Goal: Task Accomplishment & Management: Use online tool/utility

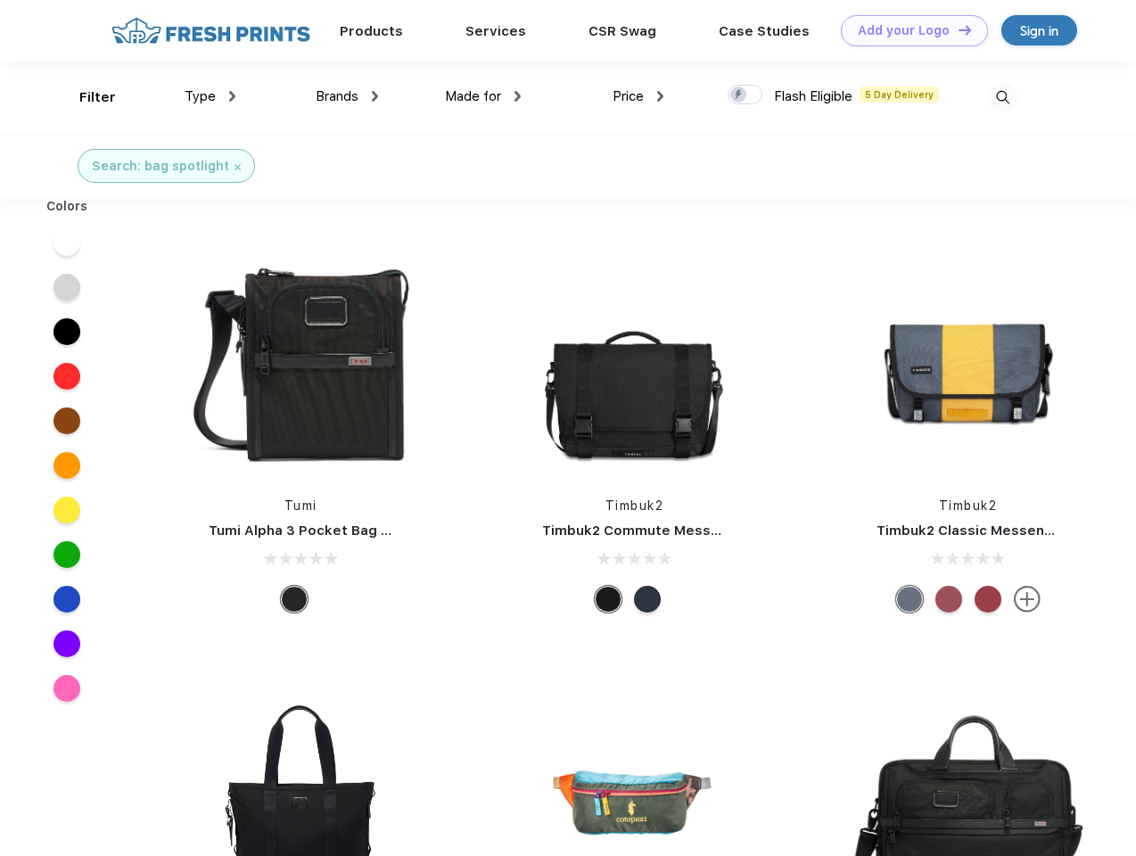
scroll to position [1, 0]
click at [908, 30] on link "Add your Logo Design Tool" at bounding box center [914, 30] width 147 height 31
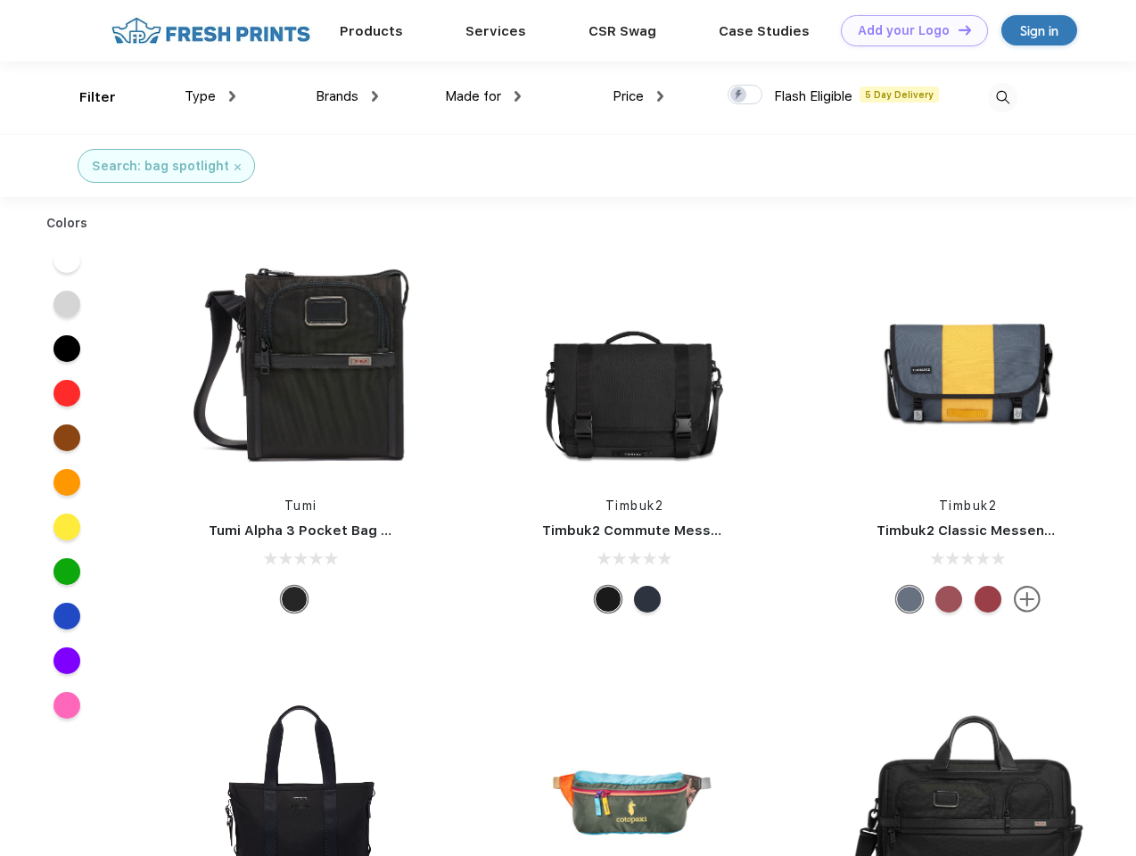
click at [0, 0] on div "Design Tool" at bounding box center [0, 0] width 0 height 0
click at [957, 29] on link "Add your Logo Design Tool" at bounding box center [914, 30] width 147 height 31
click at [86, 97] on div "Filter" at bounding box center [97, 97] width 37 height 21
click at [210, 96] on span "Type" at bounding box center [200, 96] width 31 height 16
click at [347, 96] on span "Brands" at bounding box center [337, 96] width 43 height 16
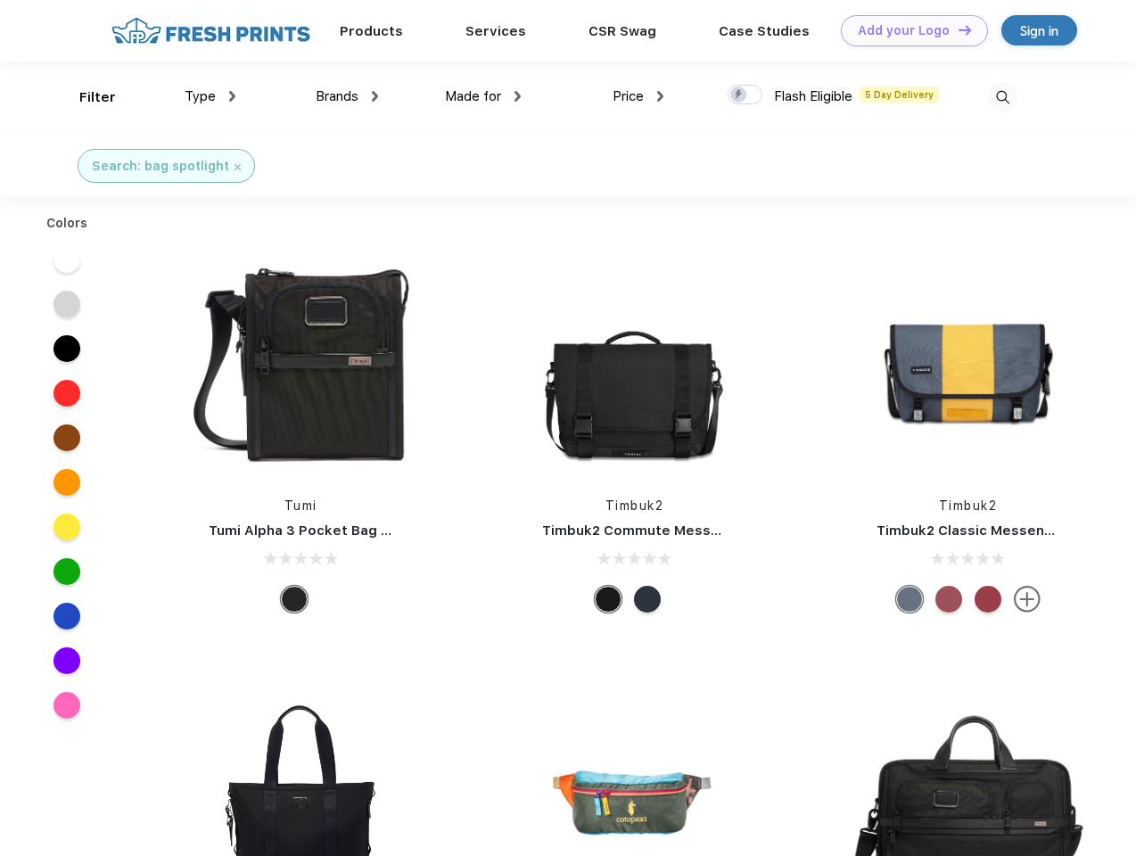
click at [483, 96] on span "Made for" at bounding box center [473, 96] width 56 height 16
click at [639, 96] on span "Price" at bounding box center [628, 96] width 31 height 16
click at [746, 95] on div at bounding box center [745, 95] width 35 height 20
click at [739, 95] on input "checkbox" at bounding box center [734, 90] width 12 height 12
click at [1002, 97] on img at bounding box center [1002, 97] width 29 height 29
